Goal: Task Accomplishment & Management: Use online tool/utility

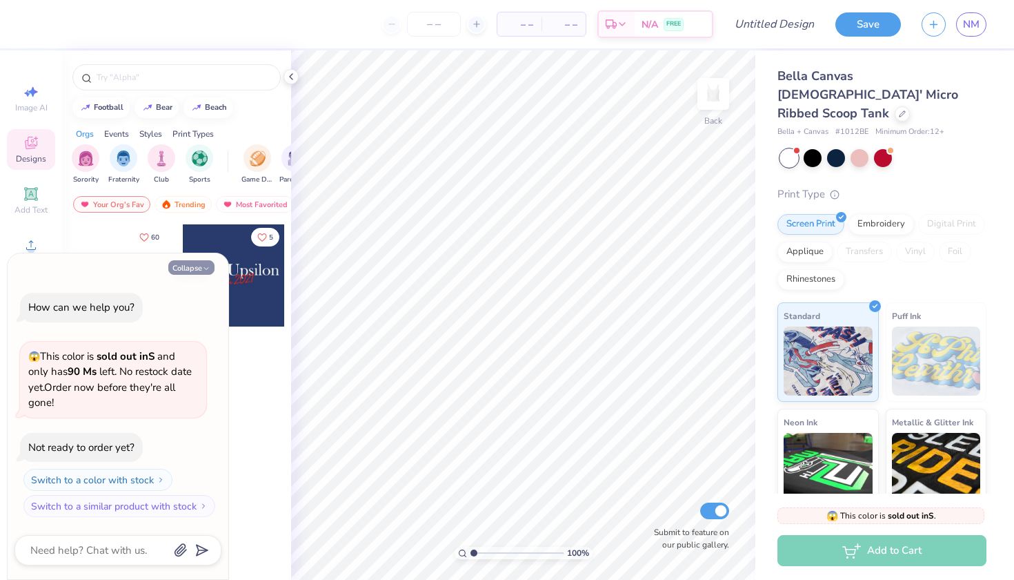
click at [195, 270] on button "Collapse" at bounding box center [191, 267] width 46 height 14
type textarea "x"
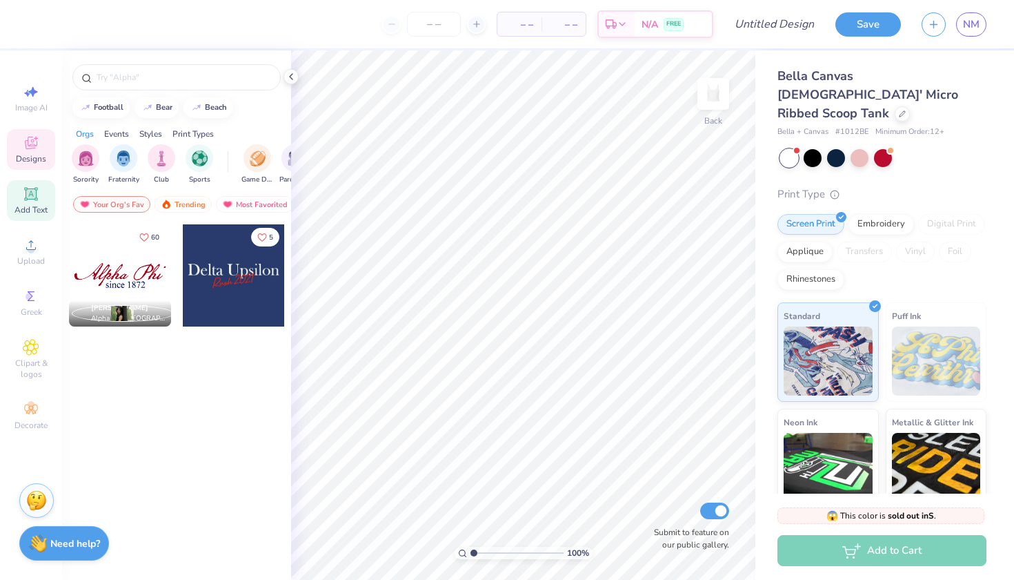
click at [30, 204] on span "Add Text" at bounding box center [30, 209] width 33 height 11
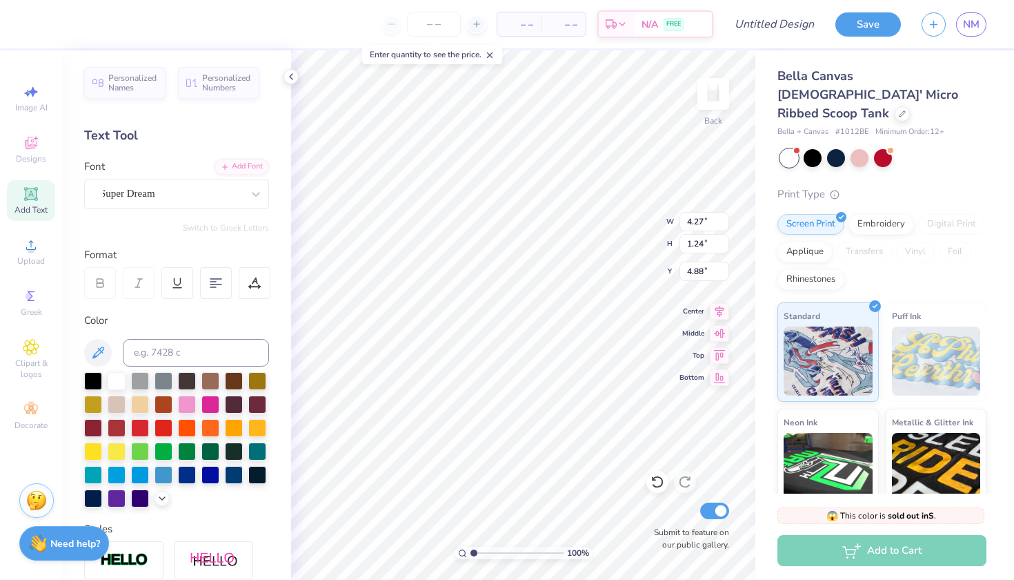
type textarea "Chi Omega"
type input "5.61"
type input "1.03"
type input "1.48"
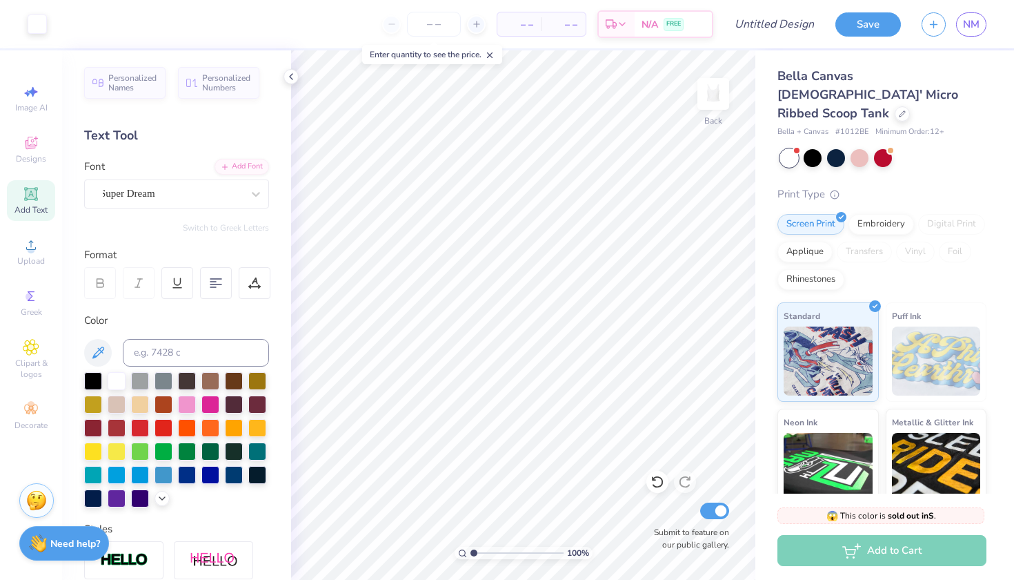
click at [30, 203] on div "Add Text" at bounding box center [31, 200] width 48 height 41
type textarea "T"
type textarea "Bids Day 2025"
type input "6.14"
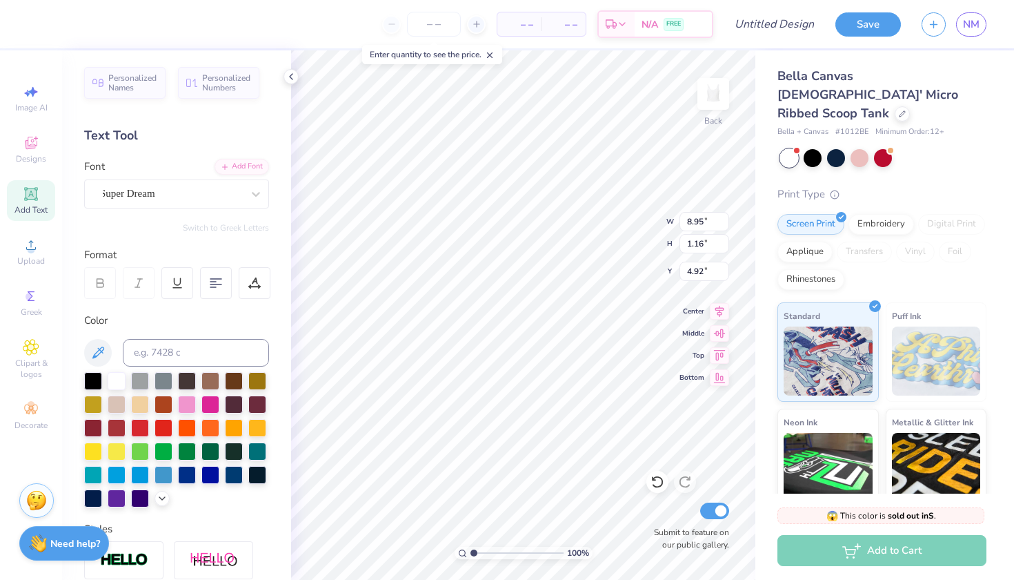
type input "0.79"
type input "2.52"
click at [433, 28] on input "number" at bounding box center [434, 24] width 54 height 25
type input "60"
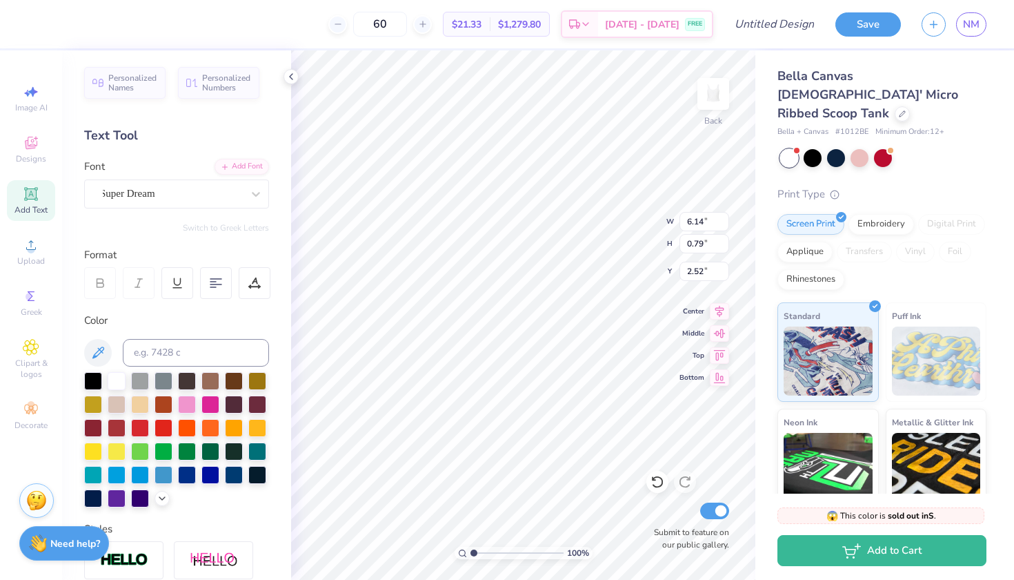
type input "2.82"
click at [90, 433] on div at bounding box center [93, 426] width 18 height 18
click at [94, 428] on div at bounding box center [93, 426] width 18 height 18
type input "2.76"
click at [432, 31] on div at bounding box center [422, 24] width 19 height 19
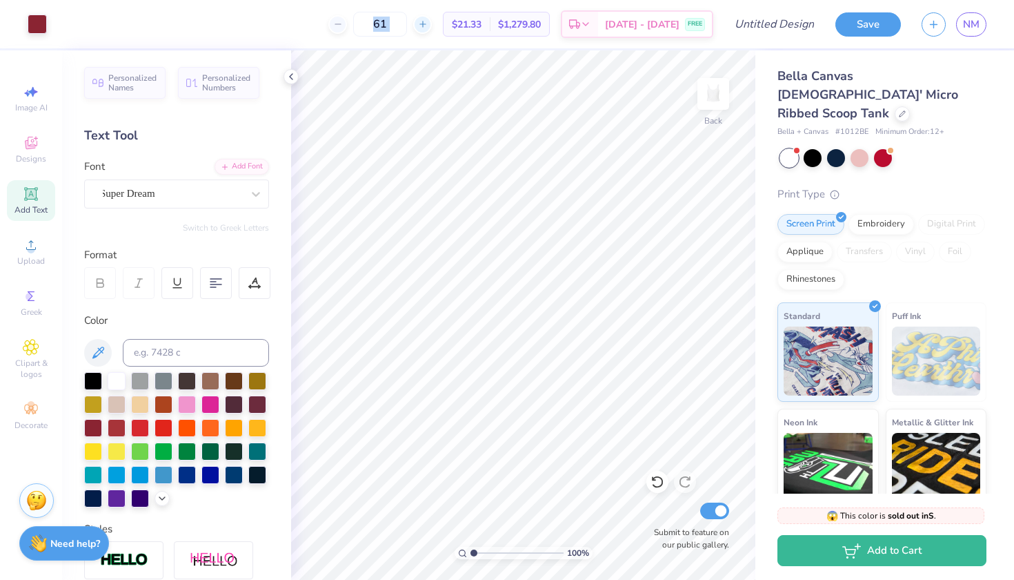
click at [432, 31] on div at bounding box center [422, 24] width 19 height 19
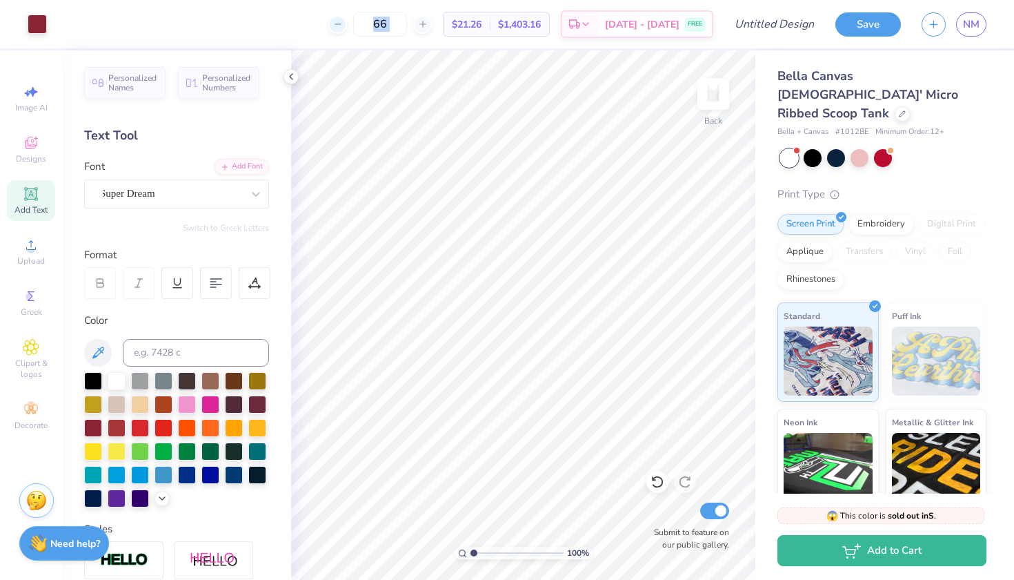
click at [347, 24] on div at bounding box center [337, 24] width 19 height 19
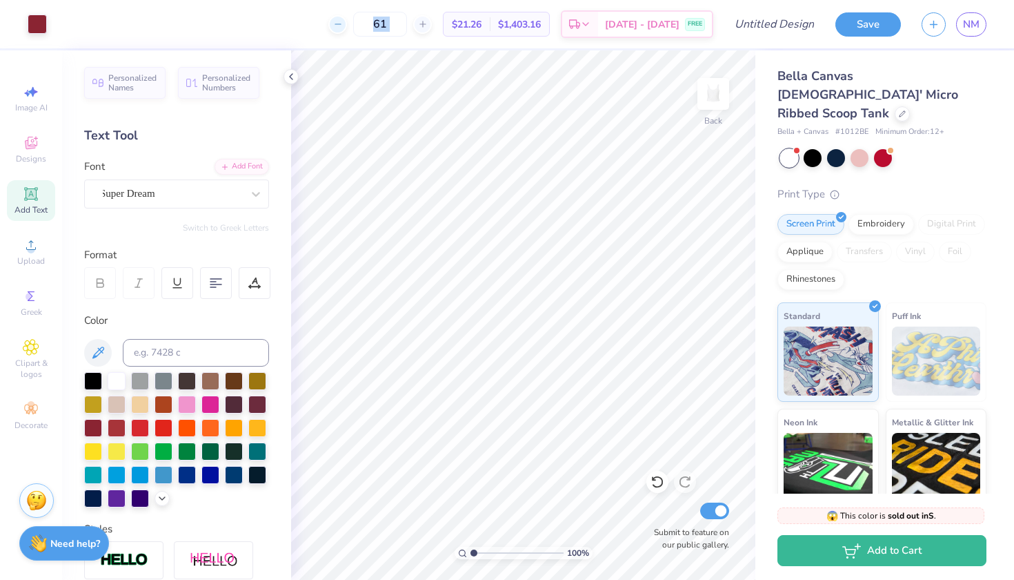
click at [347, 24] on div at bounding box center [337, 24] width 19 height 19
type input "60"
type input "5.61"
type input "1.03"
type input "1.48"
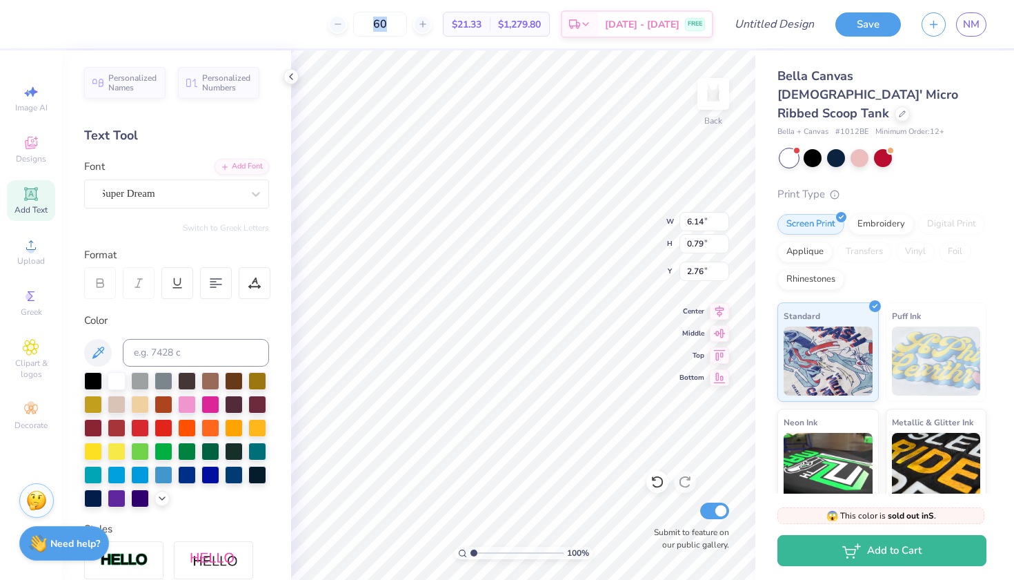
type input "3.21"
type input "5.61"
type input "1.03"
type input "2.00"
type input "3.48"
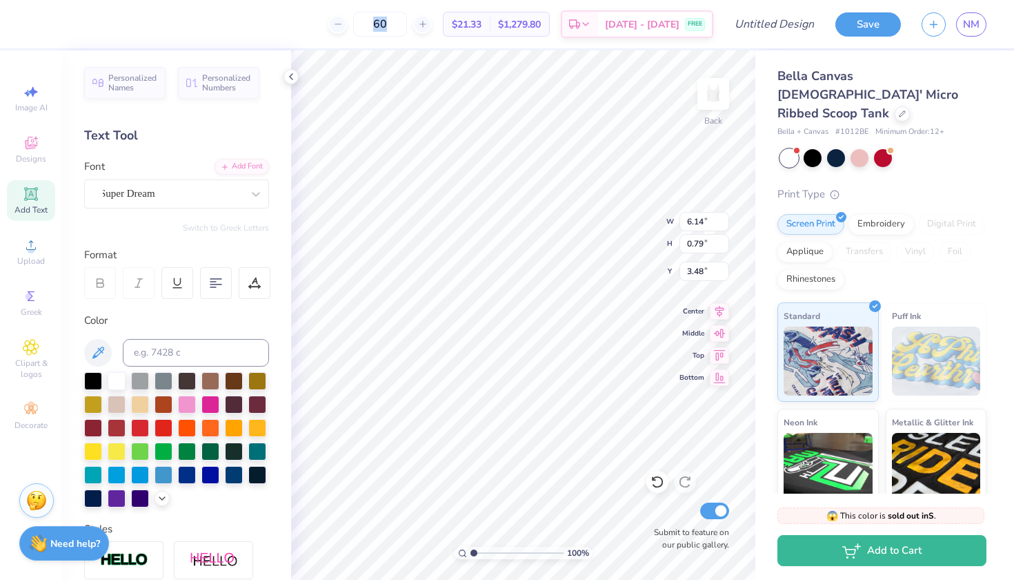
type input "5.61"
type input "1.03"
type input "2.45"
